Goal: Task Accomplishment & Management: Use online tool/utility

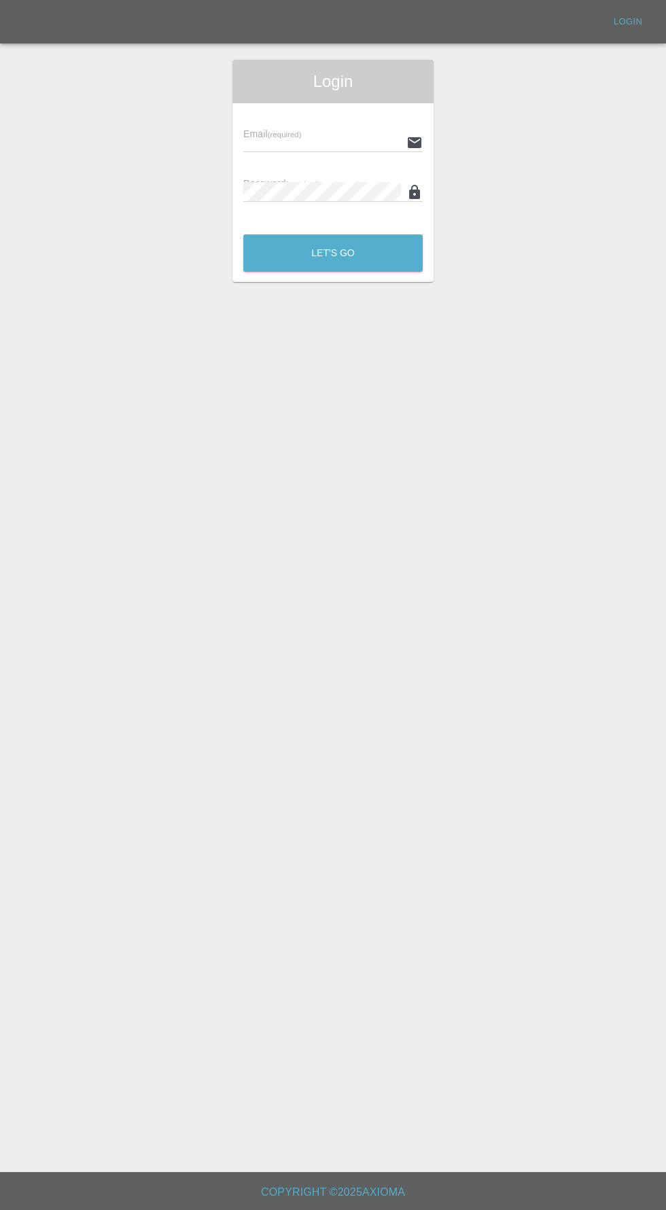
click at [239, 102] on div "Login" at bounding box center [332, 81] width 201 height 43
click at [244, 142] on input "text" at bounding box center [322, 142] width 158 height 20
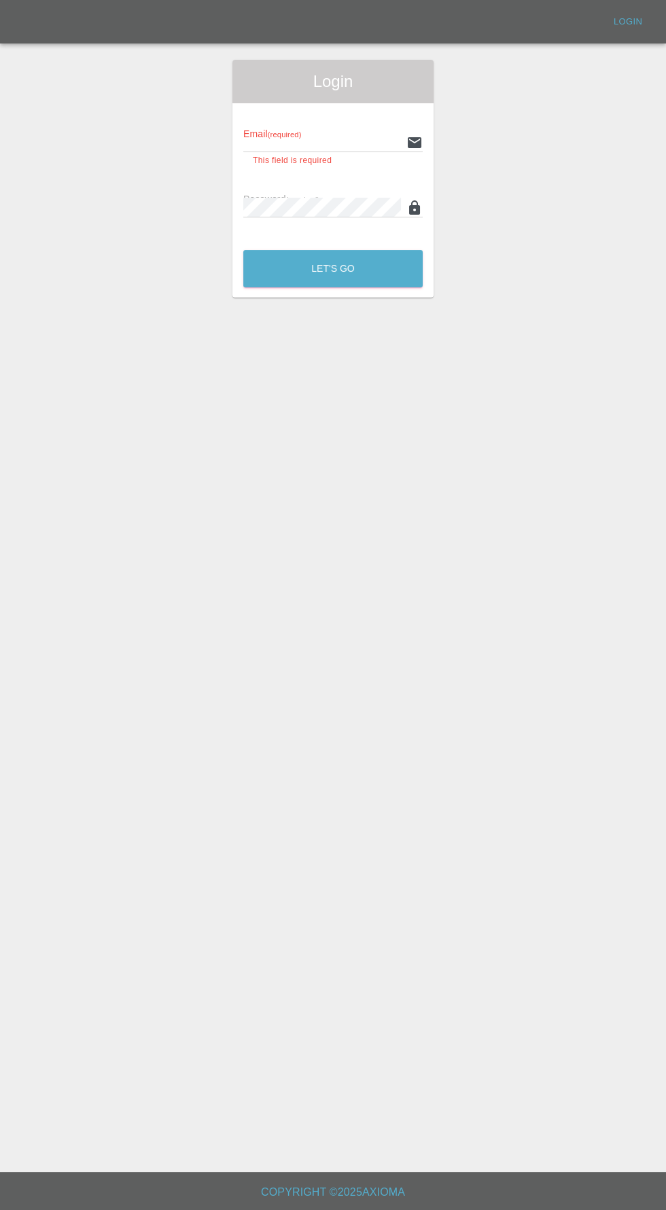
type input "[EMAIL_ADDRESS][DOMAIN_NAME]"
click at [243, 250] on button "Let's Go" at bounding box center [332, 268] width 179 height 37
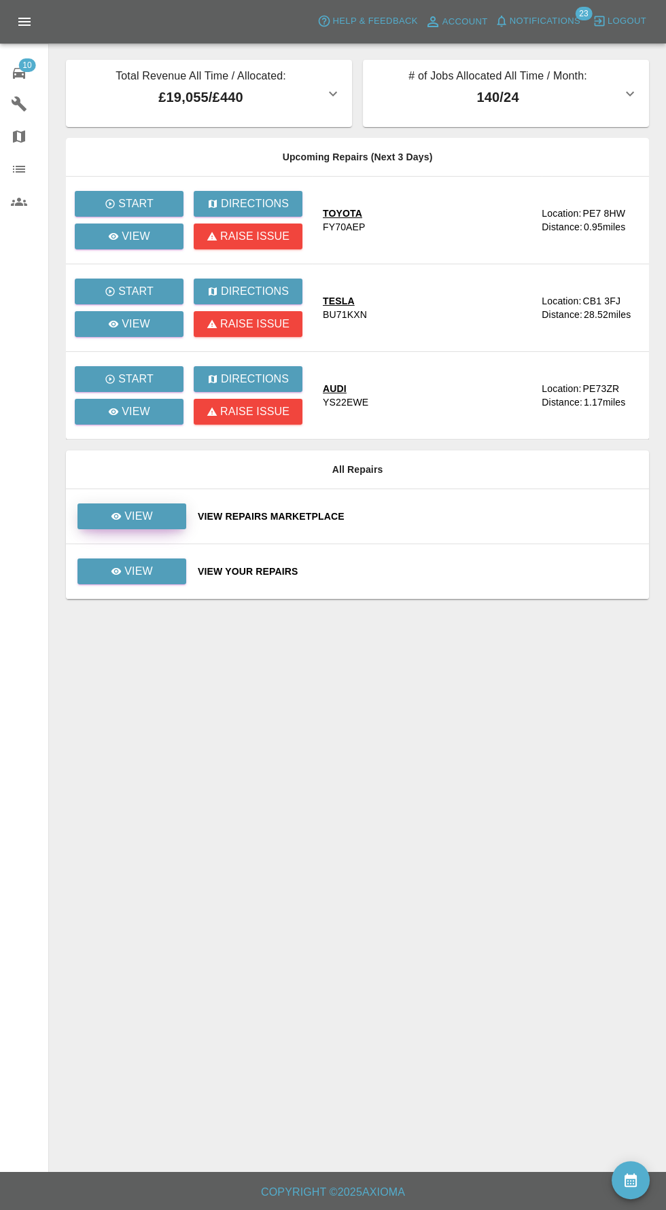
click at [117, 515] on icon at bounding box center [116, 516] width 10 height 7
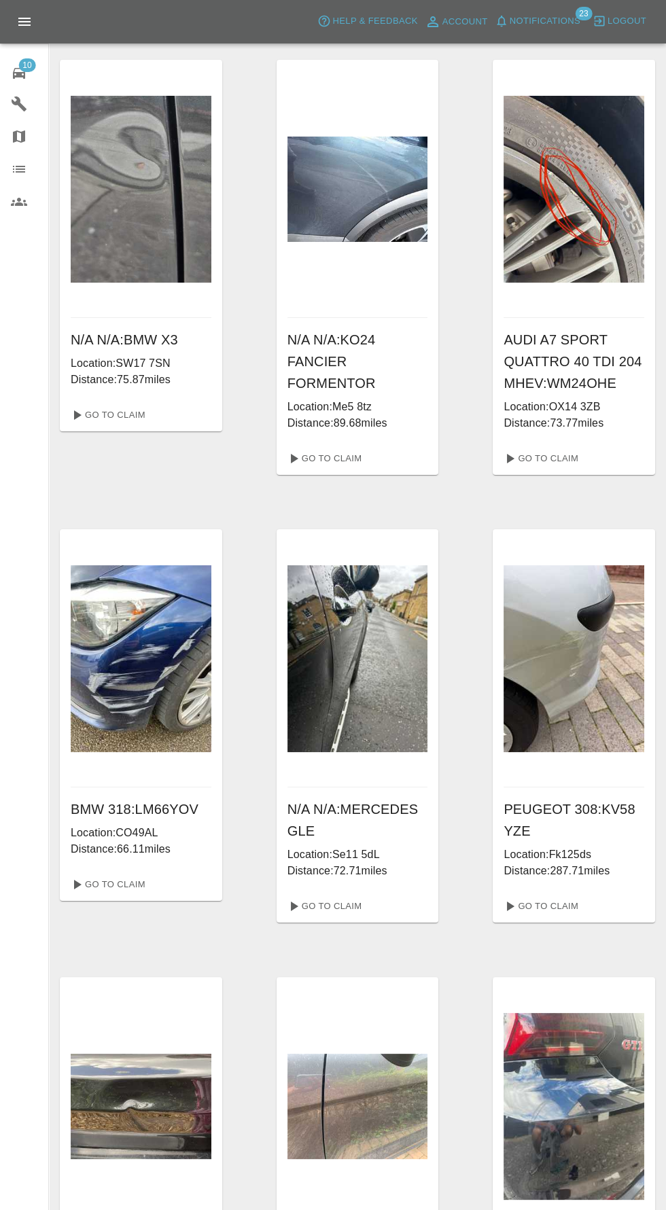
click at [26, 63] on span "10" at bounding box center [26, 65] width 17 height 14
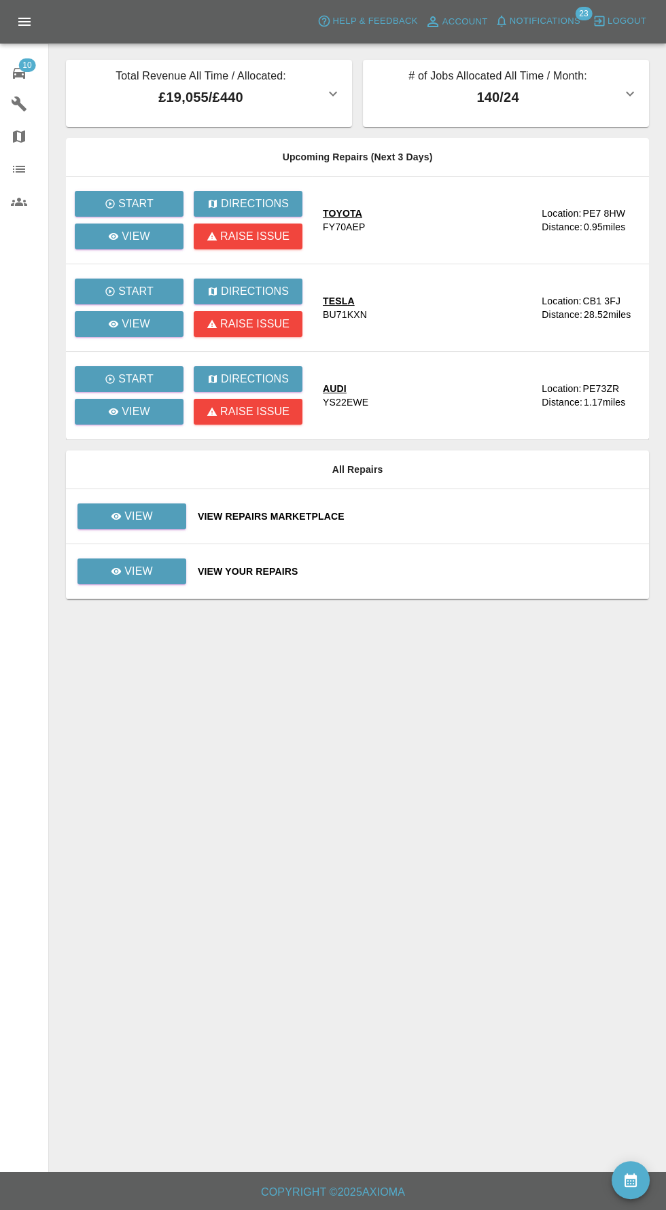
click at [541, 22] on span "Notifications" at bounding box center [545, 22] width 71 height 16
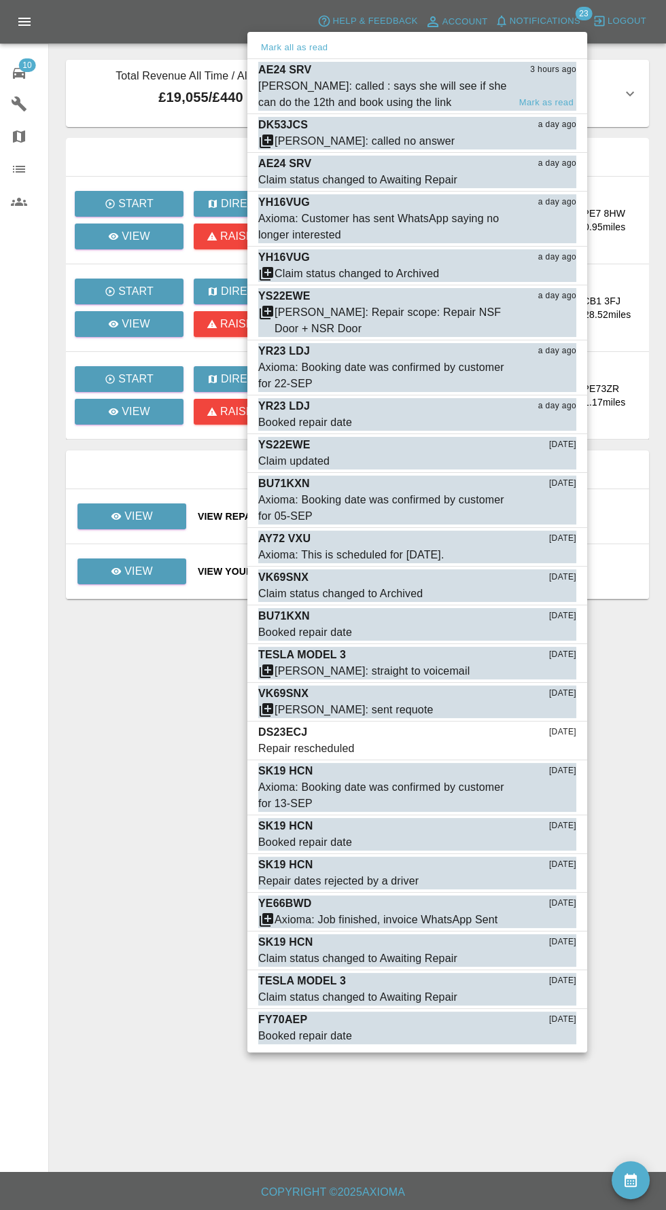
click at [296, 78] on div "[PERSON_NAME]: called : says she will see if she can do the 12th and book using…" at bounding box center [383, 94] width 250 height 33
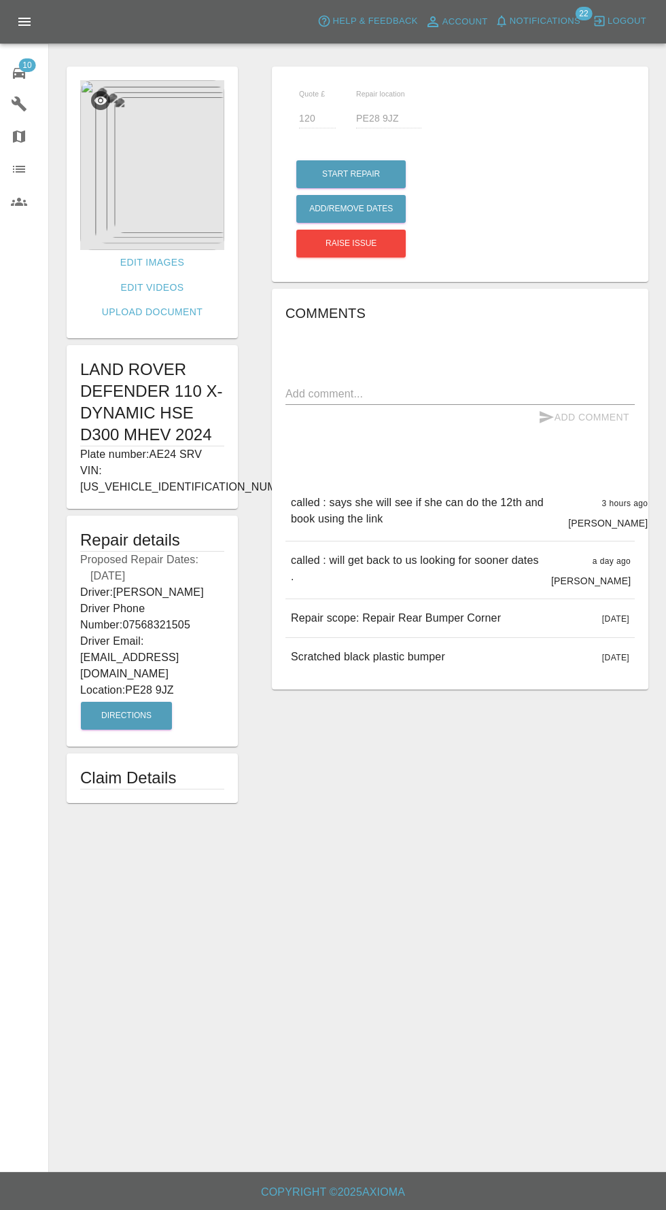
click at [11, 71] on icon at bounding box center [19, 73] width 16 height 16
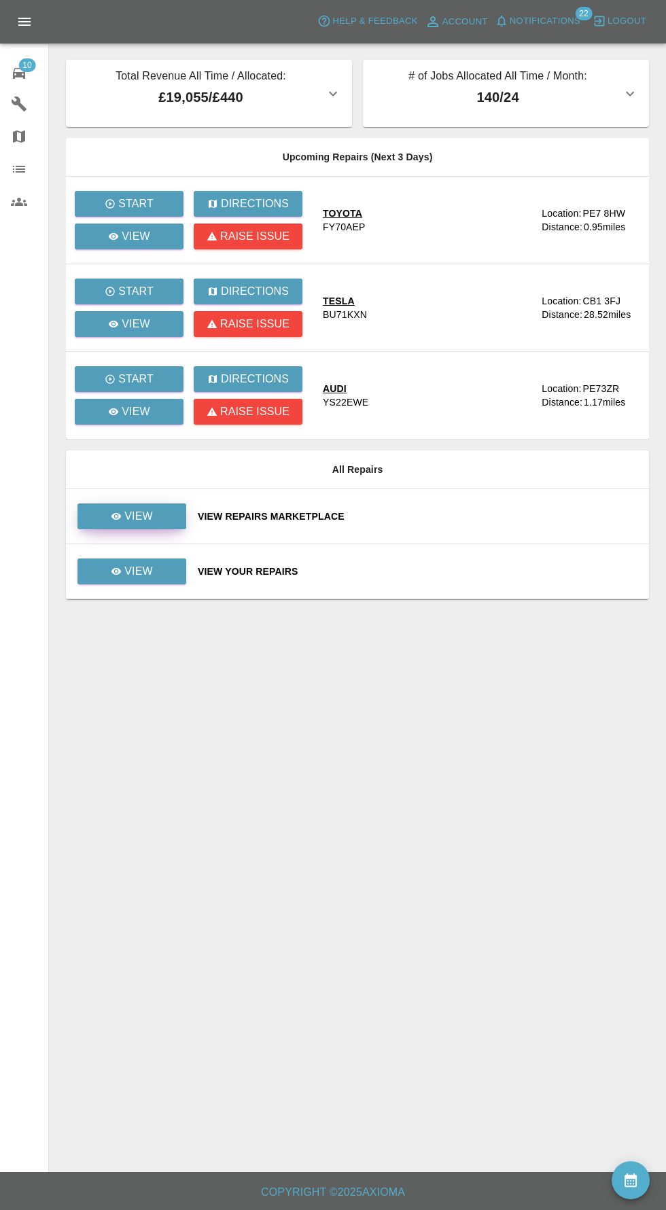
click at [117, 515] on icon at bounding box center [116, 516] width 10 height 7
